Goal: Task Accomplishment & Management: Use online tool/utility

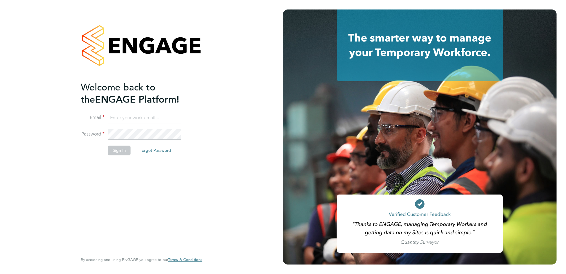
type input "simon.nangle@vistry.co.uk"
click at [115, 151] on button "Sign In" at bounding box center [119, 149] width 23 height 9
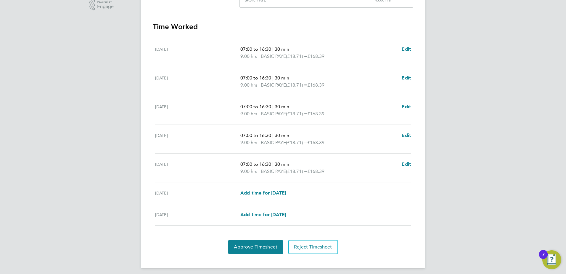
scroll to position [159, 0]
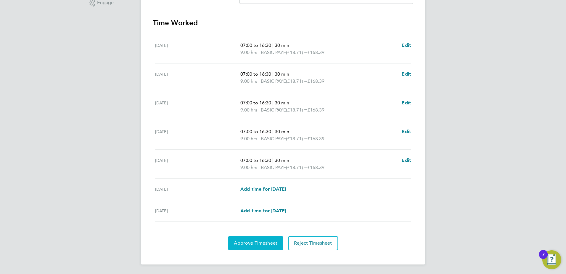
click at [261, 243] on span "Approve Timesheet" at bounding box center [256, 243] width 44 height 6
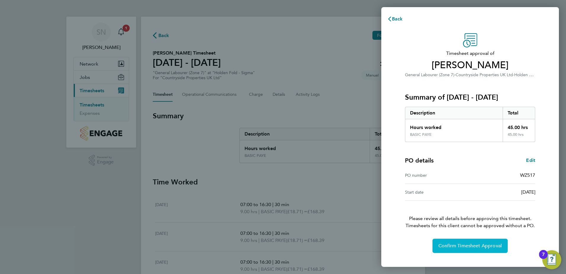
click at [477, 248] on span "Confirm Timesheet Approval" at bounding box center [470, 246] width 63 height 6
